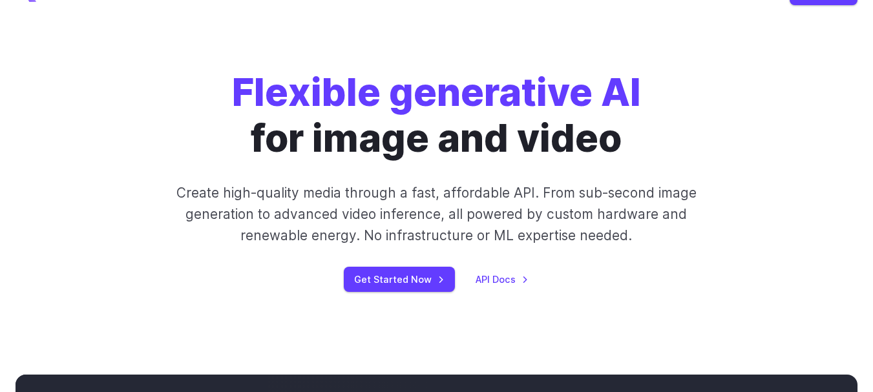
scroll to position [129, 0]
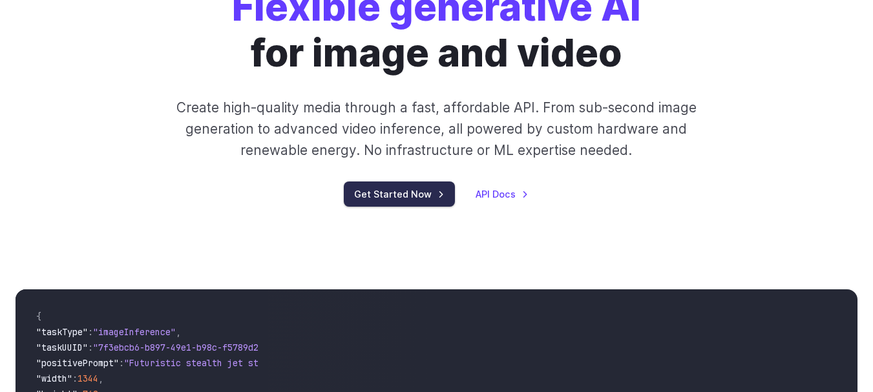
click at [419, 194] on link "Get Started Now" at bounding box center [399, 194] width 111 height 25
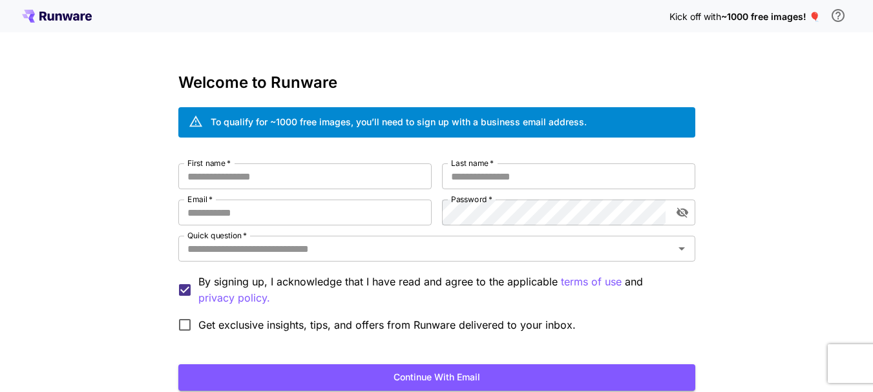
type input "**********"
click at [415, 123] on div "To qualify for ~1000 free images, you’ll need to sign up with a business email …" at bounding box center [399, 122] width 376 height 14
